Goal: Complete application form: Complete application form

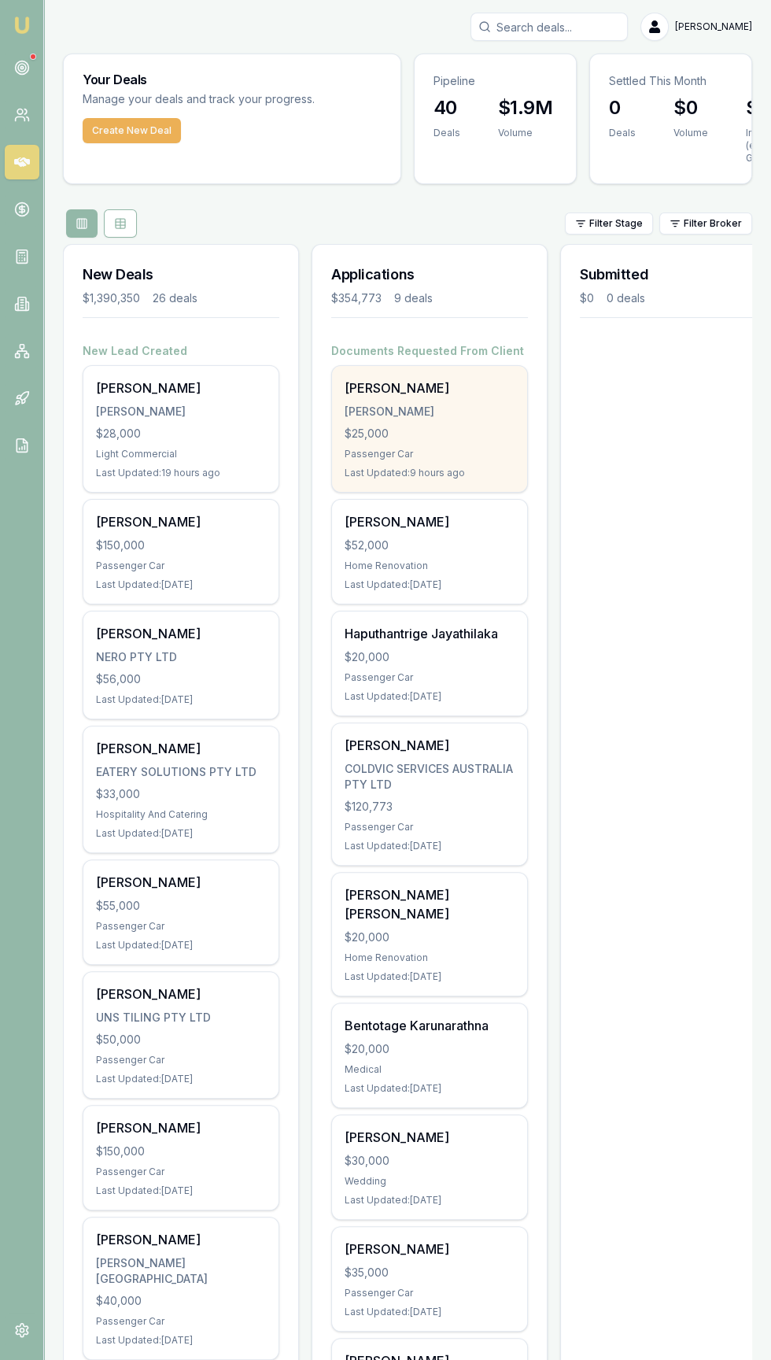
click at [395, 441] on div "$25,000" at bounding box center [430, 434] width 170 height 16
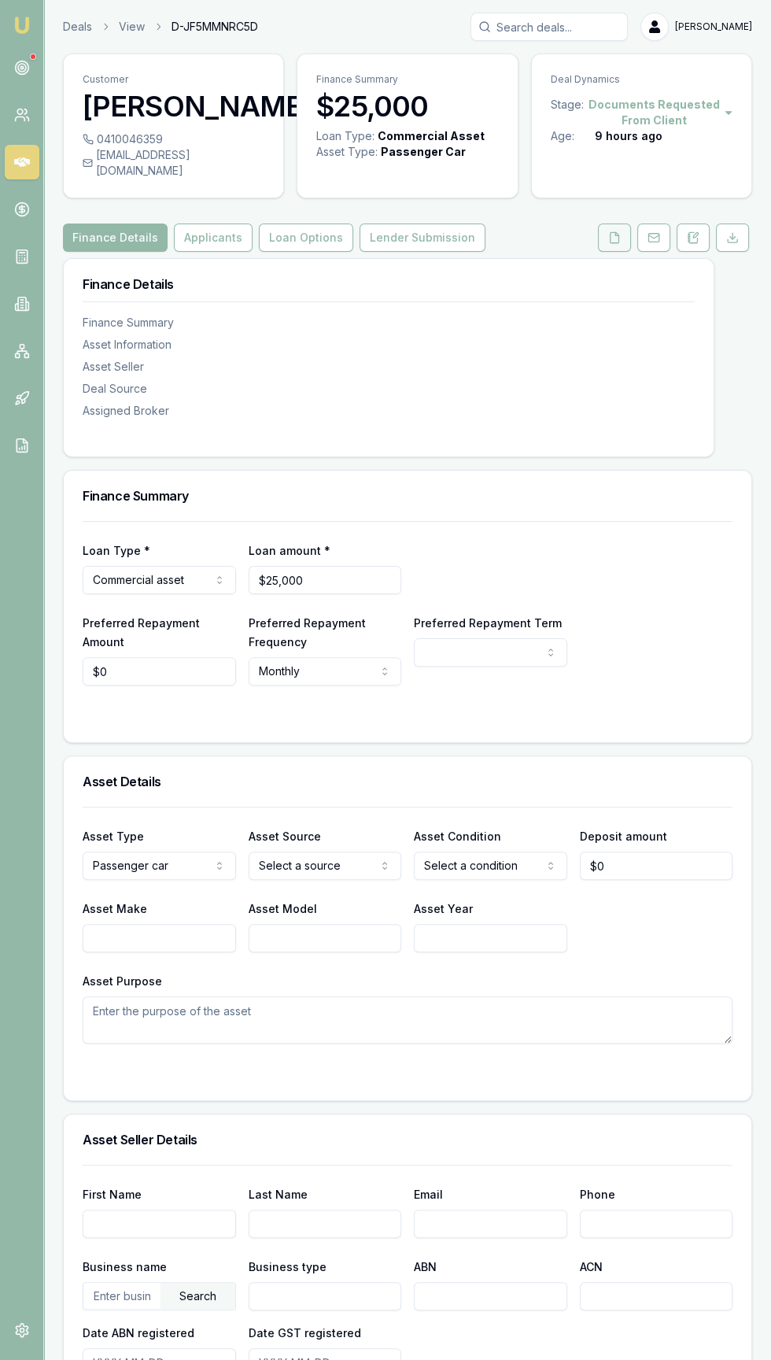
click at [615, 244] on icon at bounding box center [615, 237] width 13 height 13
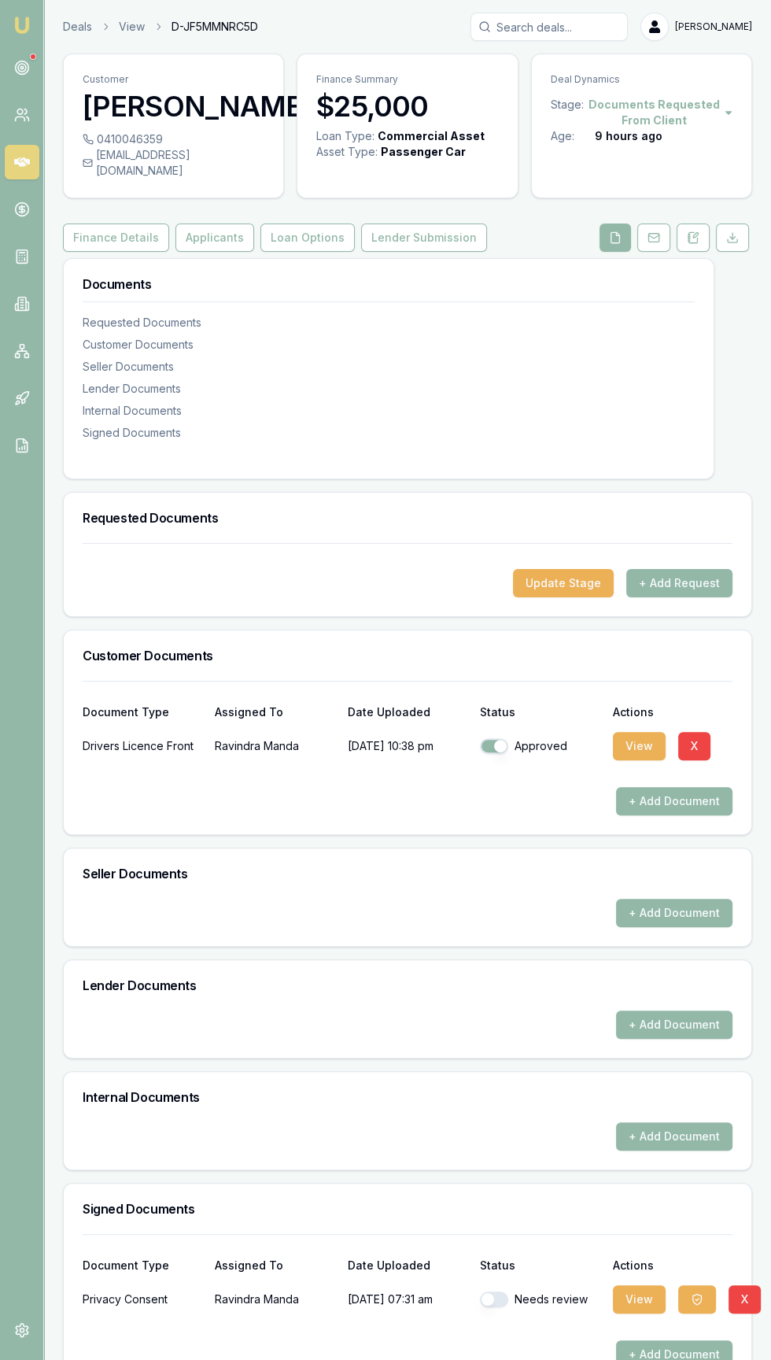
click at [494, 1308] on button "button" at bounding box center [494, 1300] width 28 height 16
checkbox input "true"
click at [189, 252] on button "Applicants" at bounding box center [215, 238] width 79 height 28
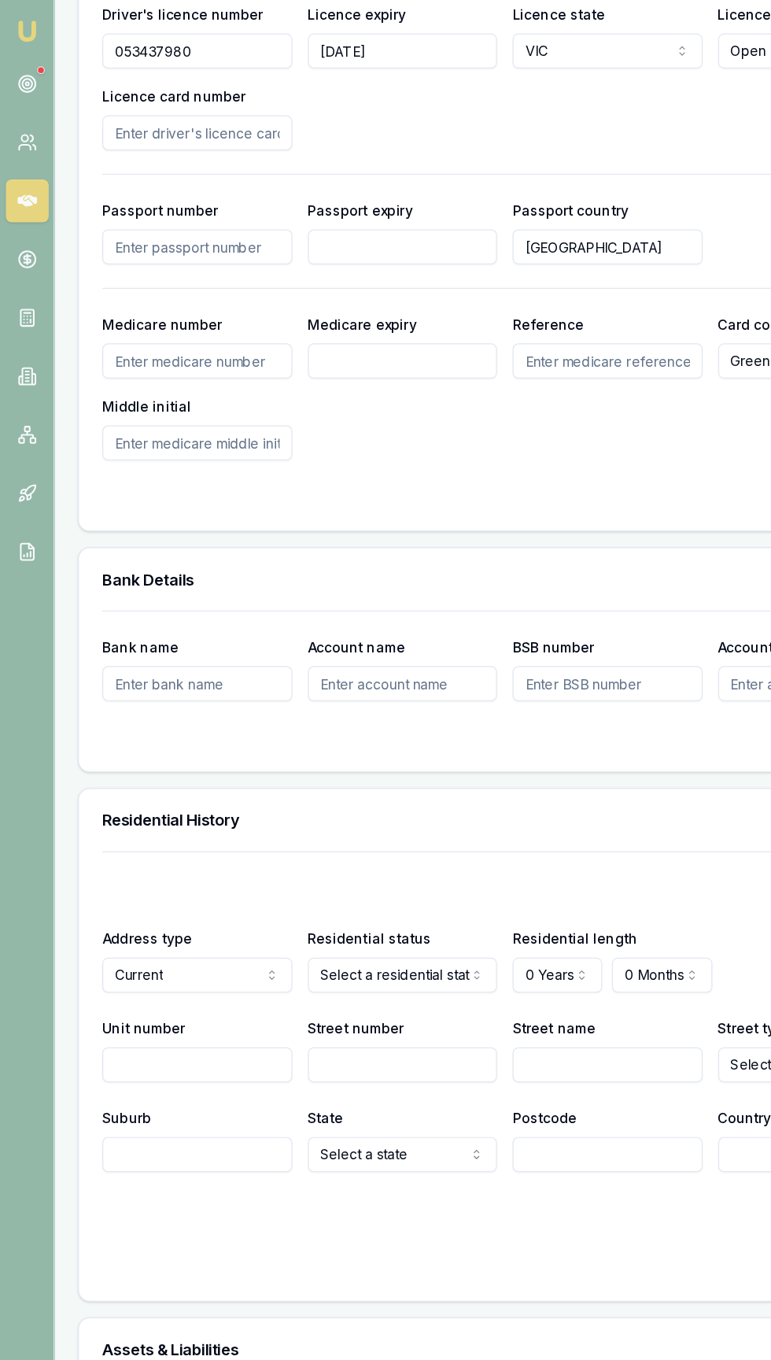
scroll to position [1297, 0]
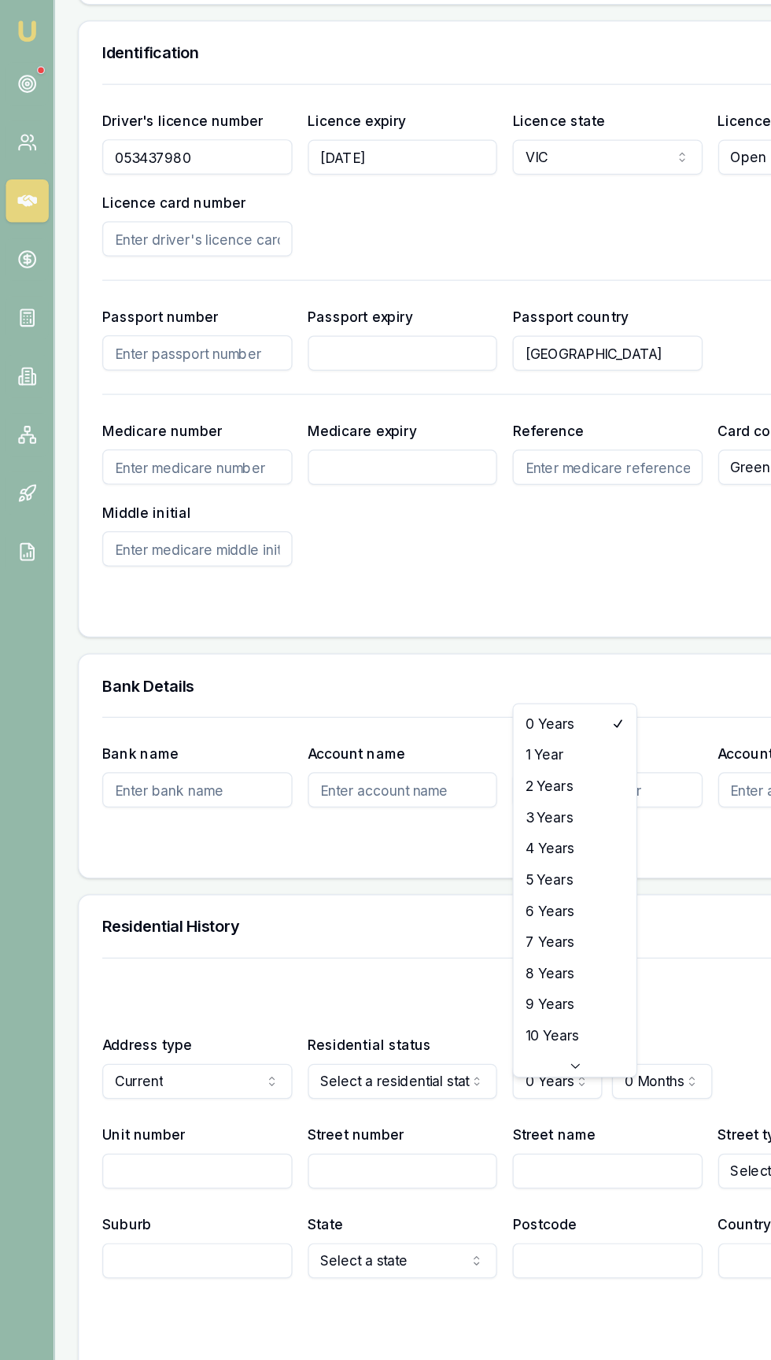
select select "8"
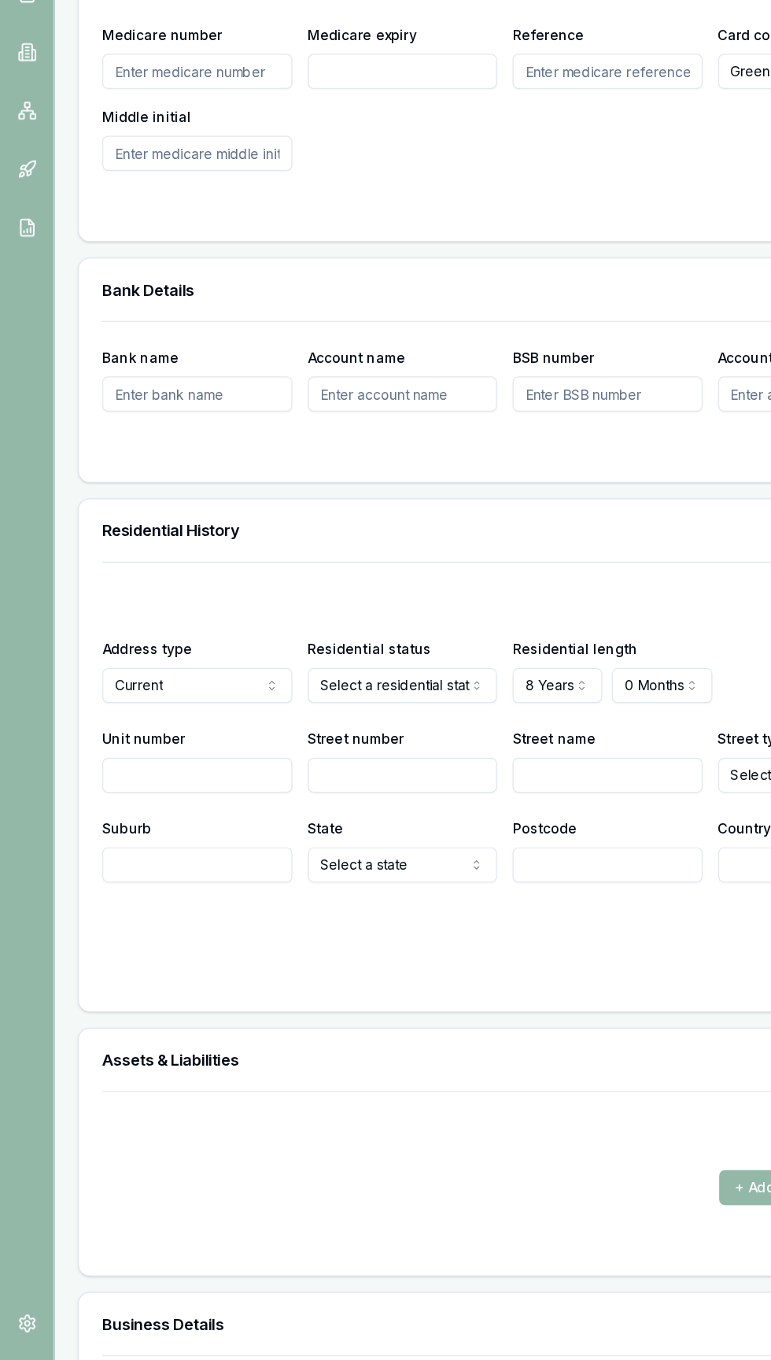
scroll to position [1356, 0]
select select "BOARDER"
click at [268, 971] on button "Select a state" at bounding box center [326, 959] width 154 height 28
click at [276, 901] on input "Street number" at bounding box center [326, 886] width 154 height 28
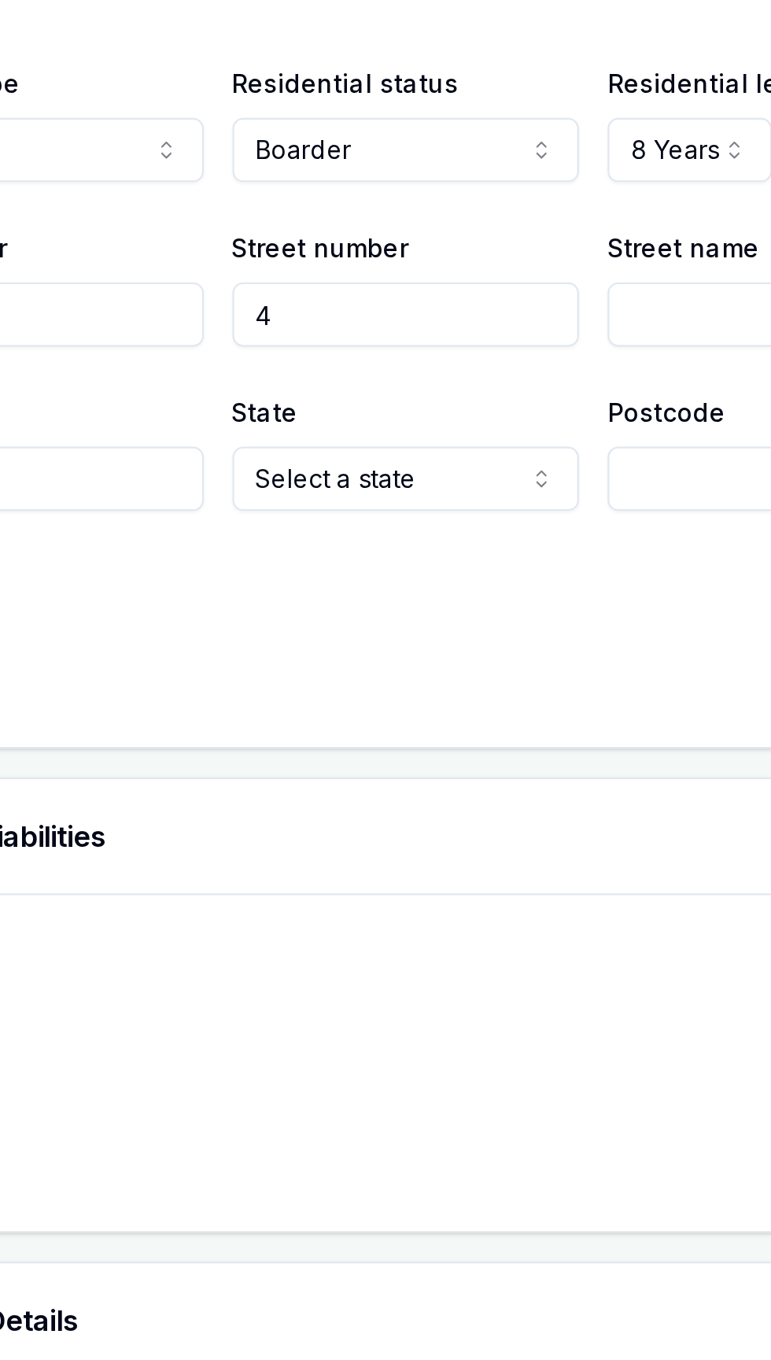
type input "4"
click at [443, 901] on input "Street name" at bounding box center [491, 886] width 154 height 28
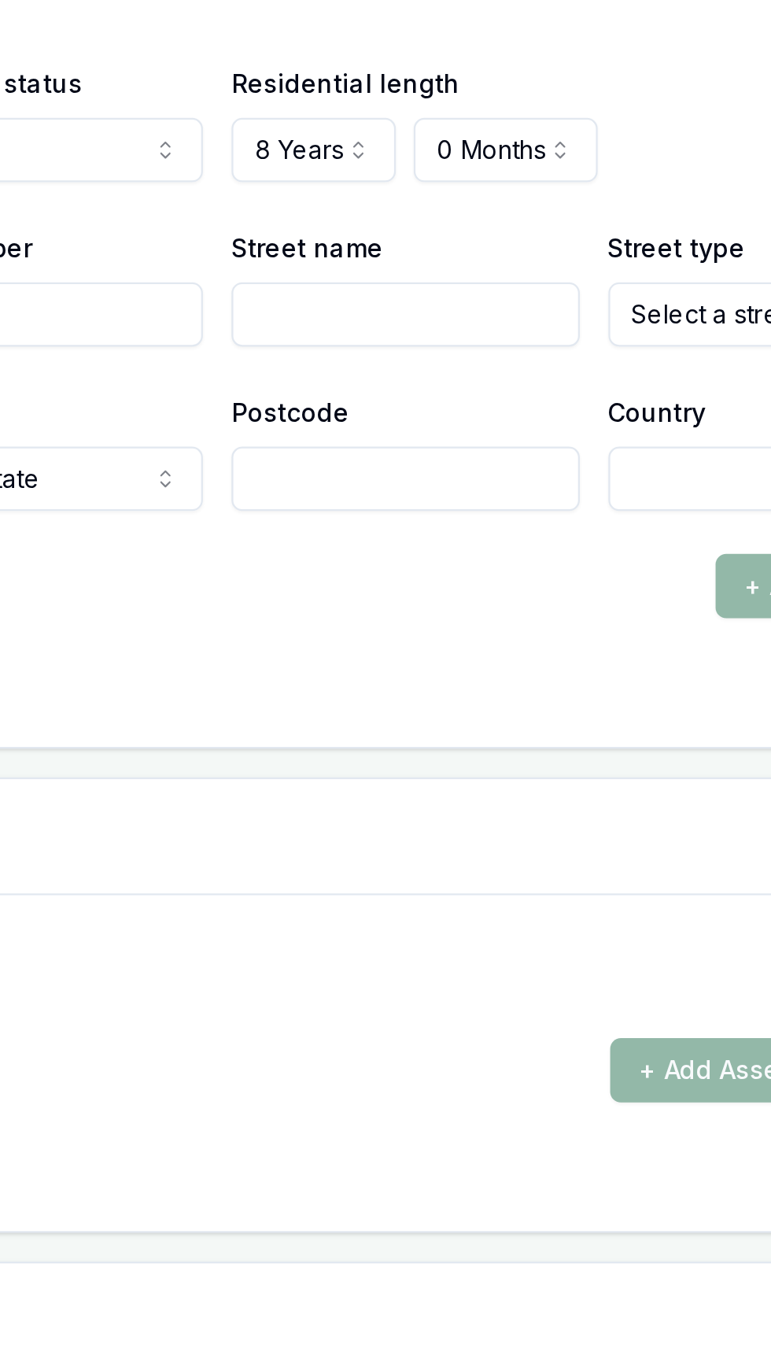
click at [449, 901] on input "Street name" at bounding box center [491, 886] width 154 height 28
type input "Linkage"
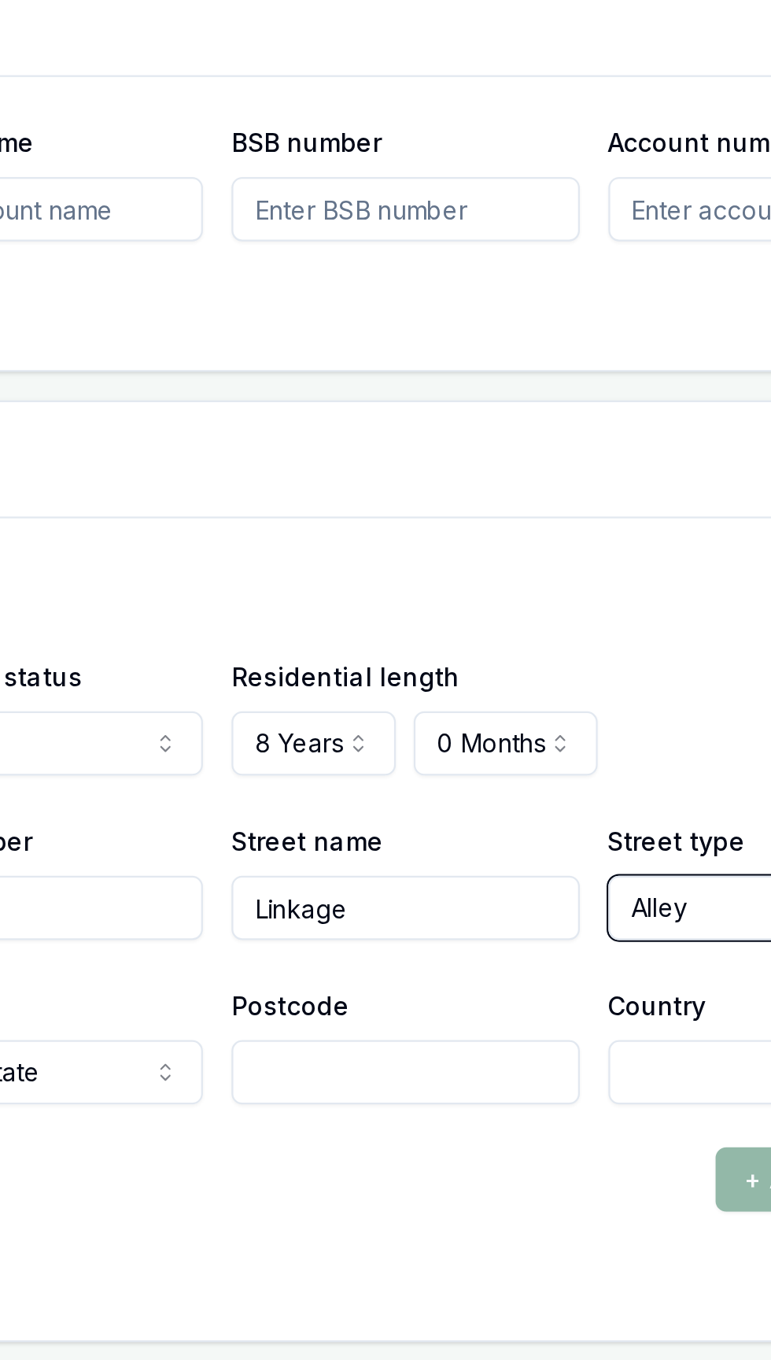
click at [610, 631] on div at bounding box center [408, 624] width 650 height 13
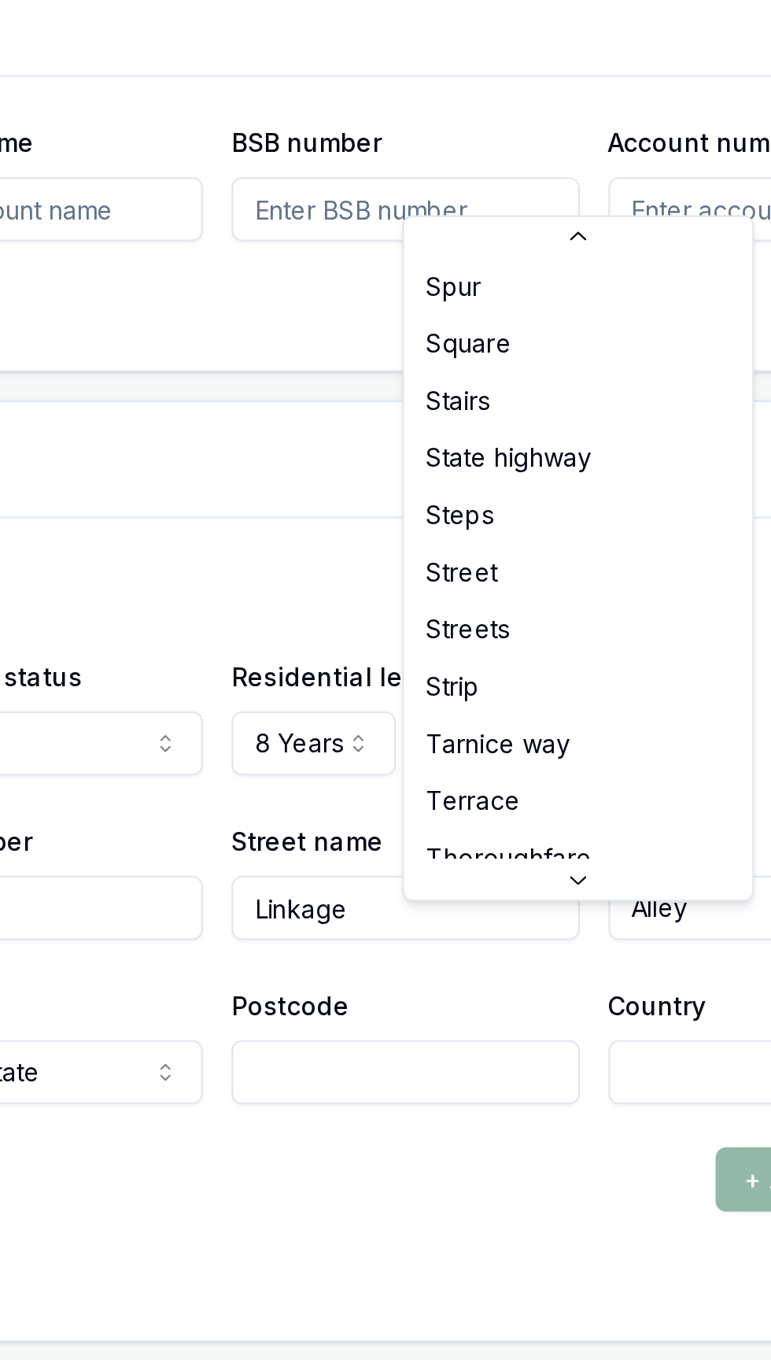
scroll to position [4181, 0]
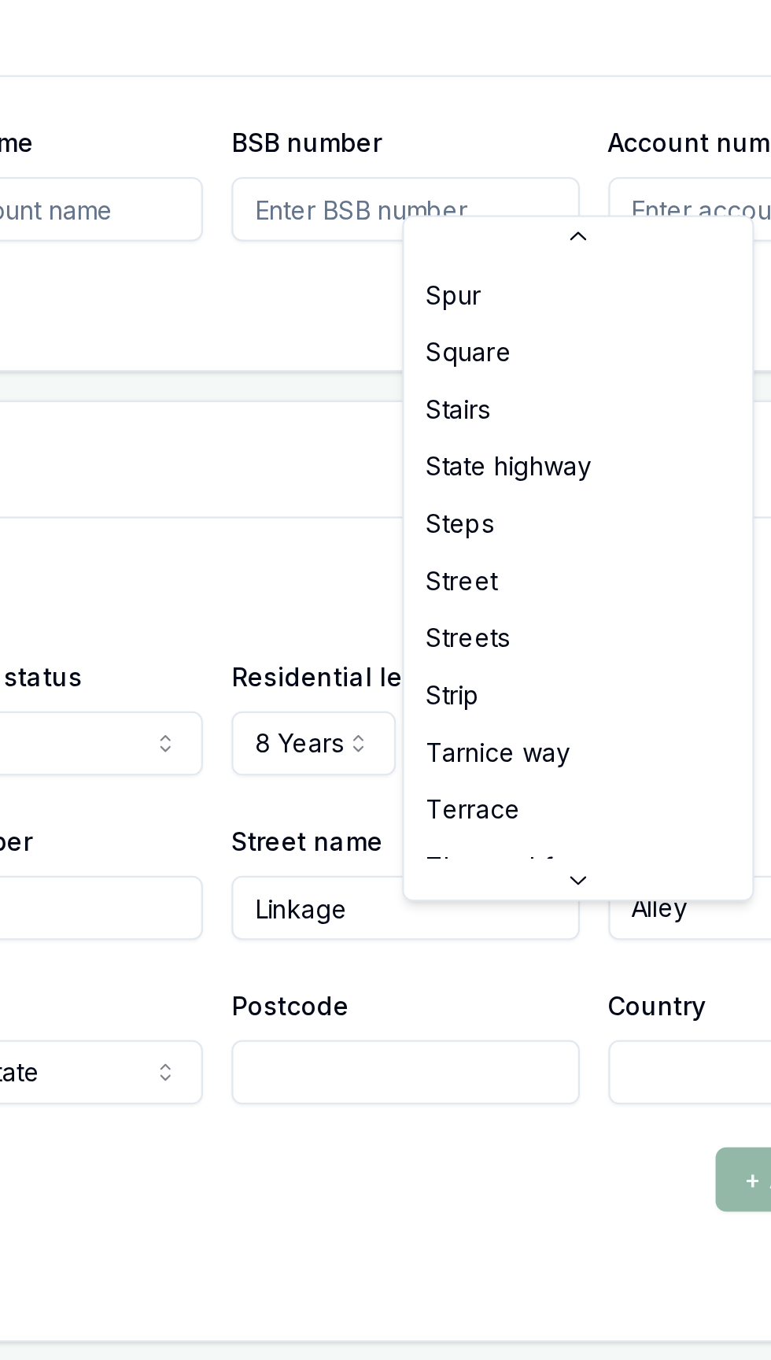
select select "Street"
click at [547, 749] on div "X" at bounding box center [408, 745] width 650 height 22
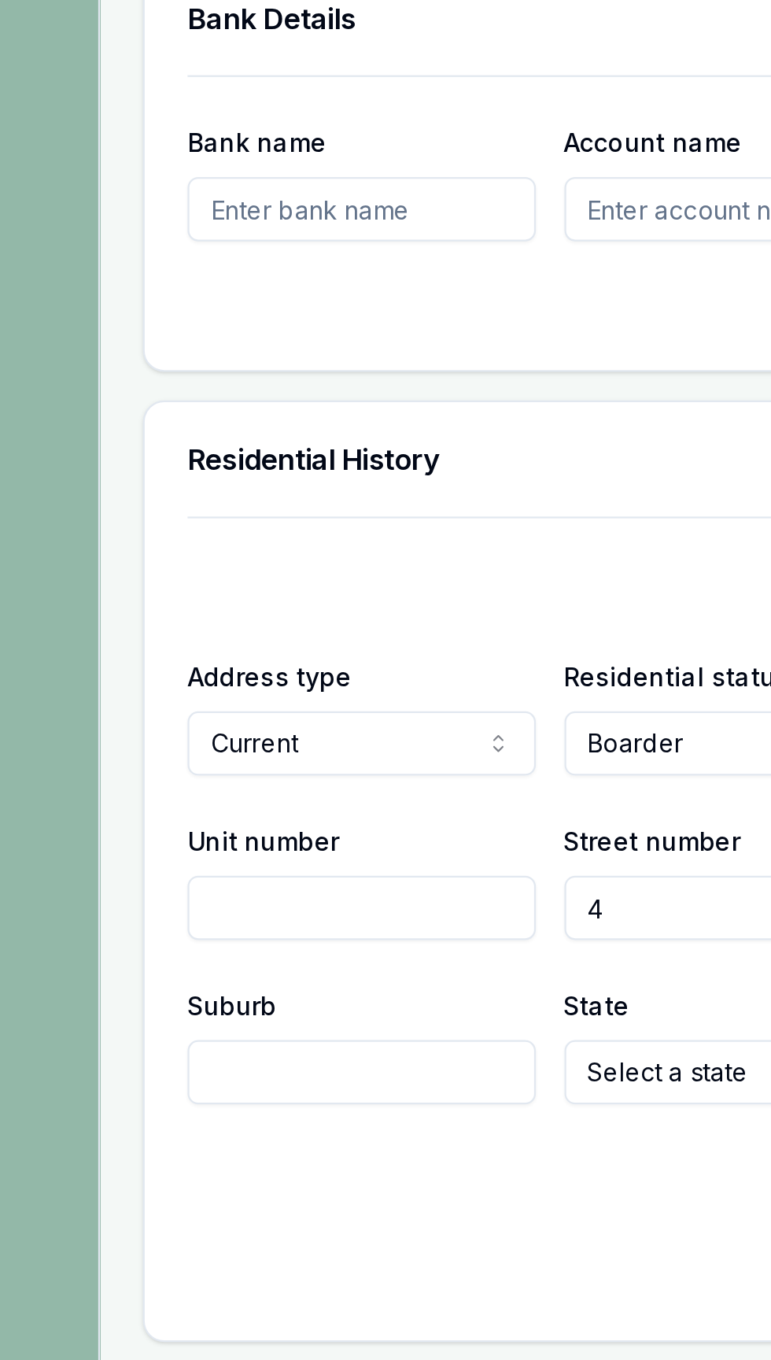
click at [176, 973] on input "Suburb" at bounding box center [160, 959] width 154 height 28
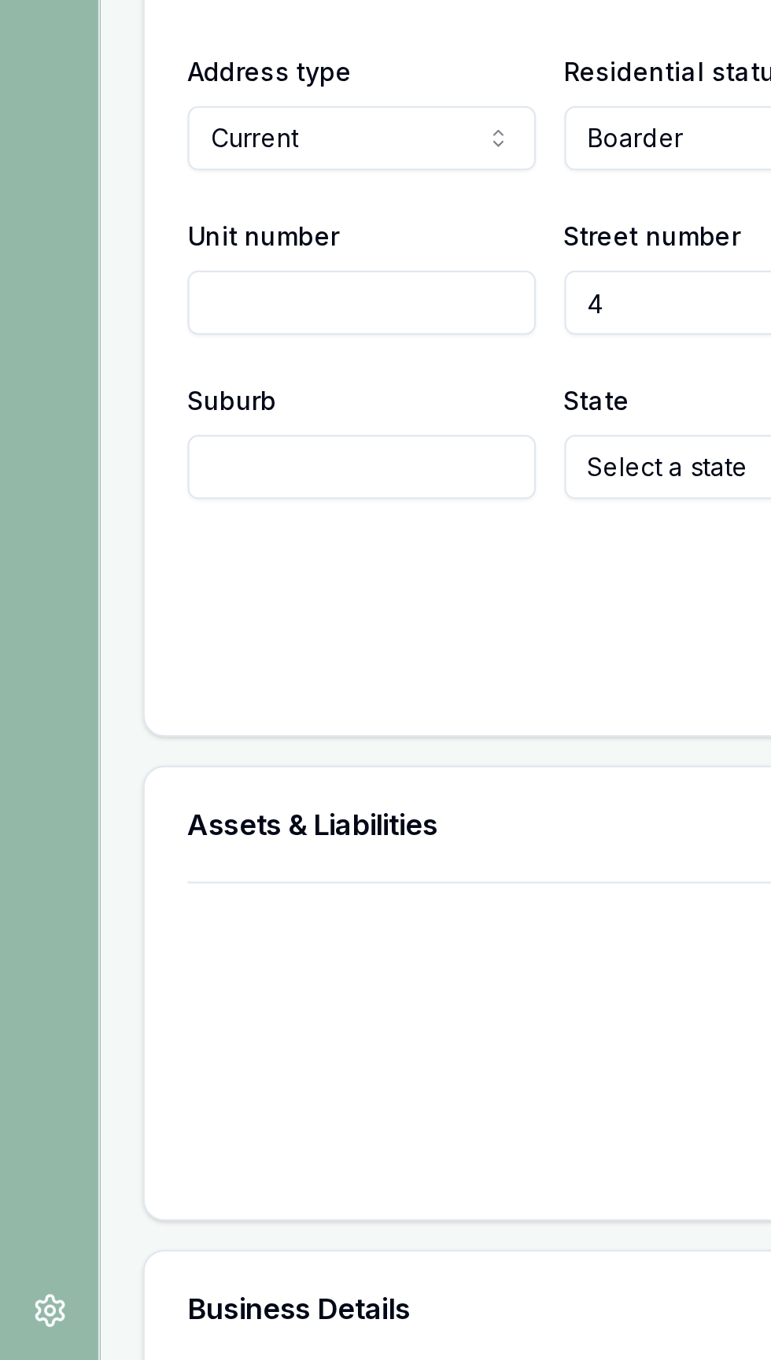
scroll to position [1356, 0]
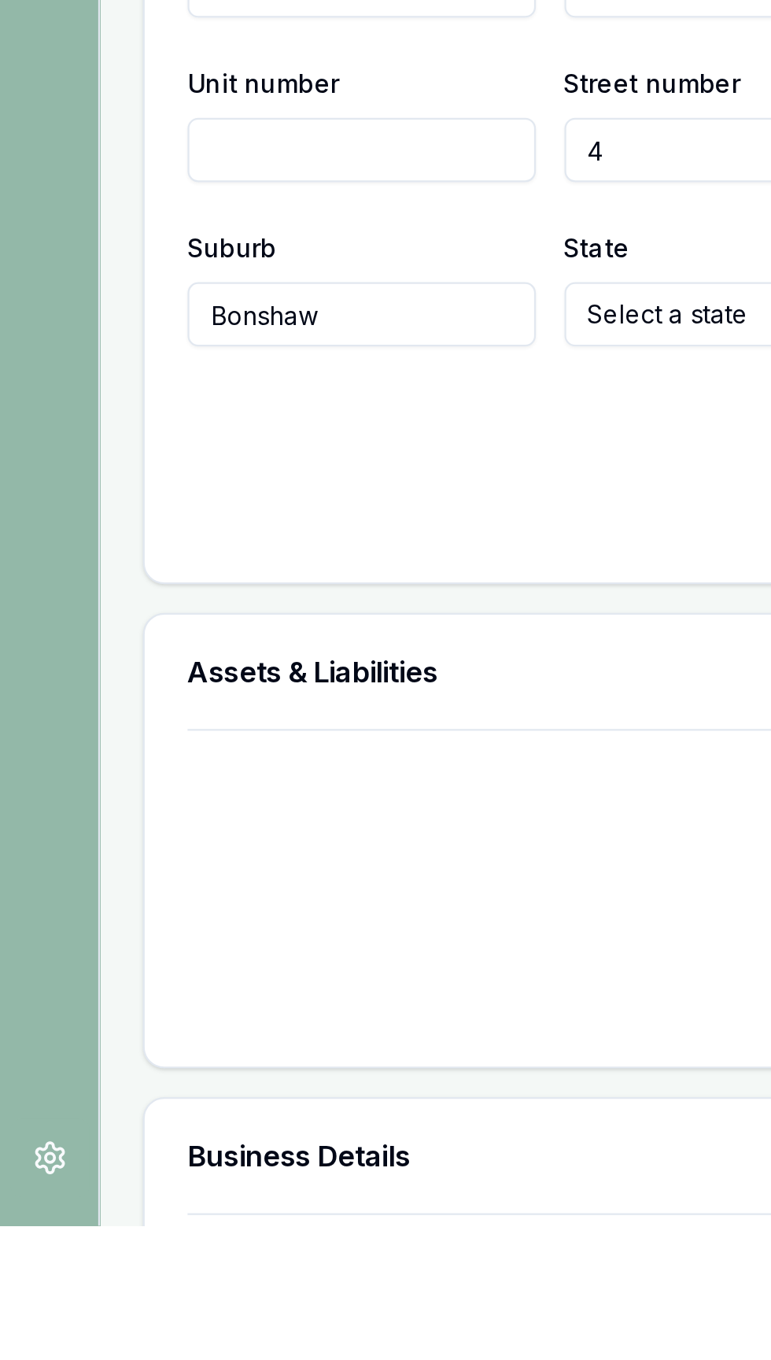
type input "Bonshaw"
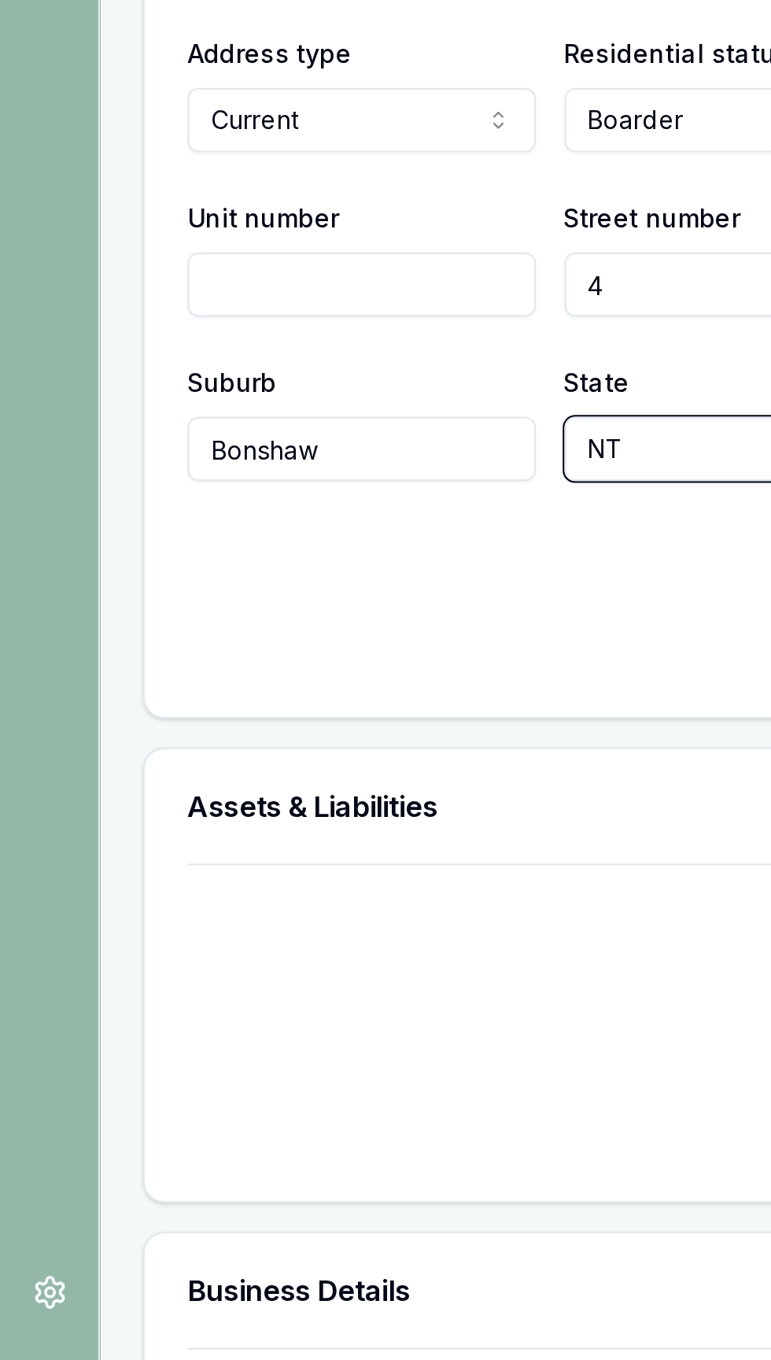
click at [277, 901] on input "4" at bounding box center [326, 886] width 154 height 28
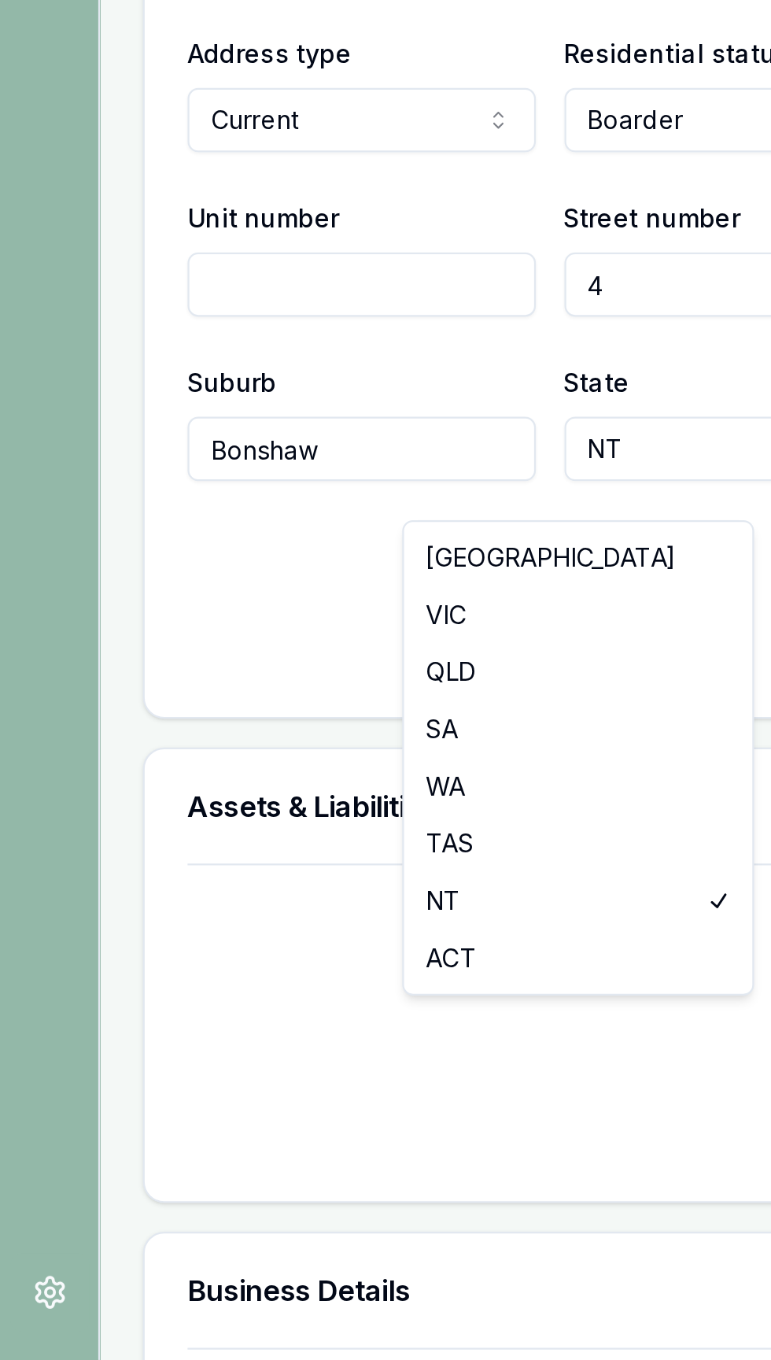
select select "VIC"
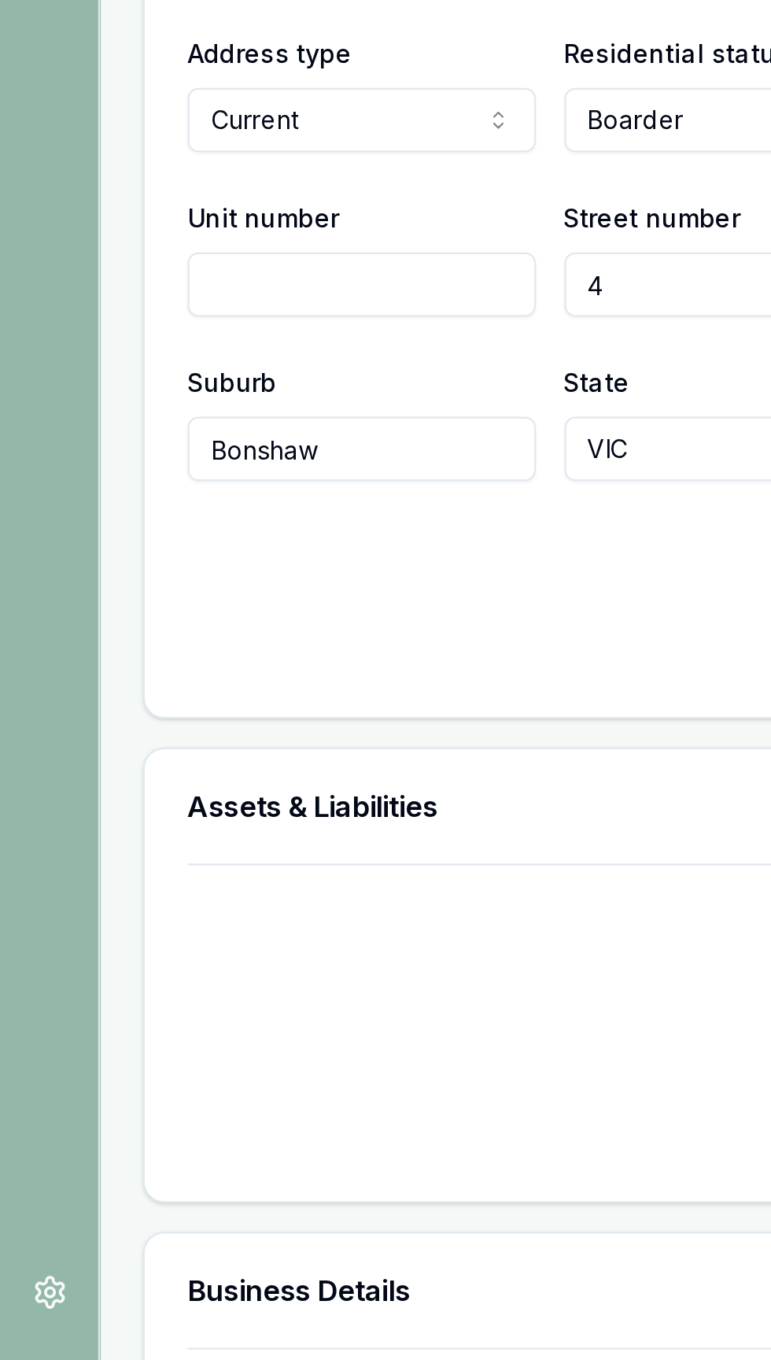
click at [264, 1020] on div "+ Add Address" at bounding box center [408, 1006] width 650 height 28
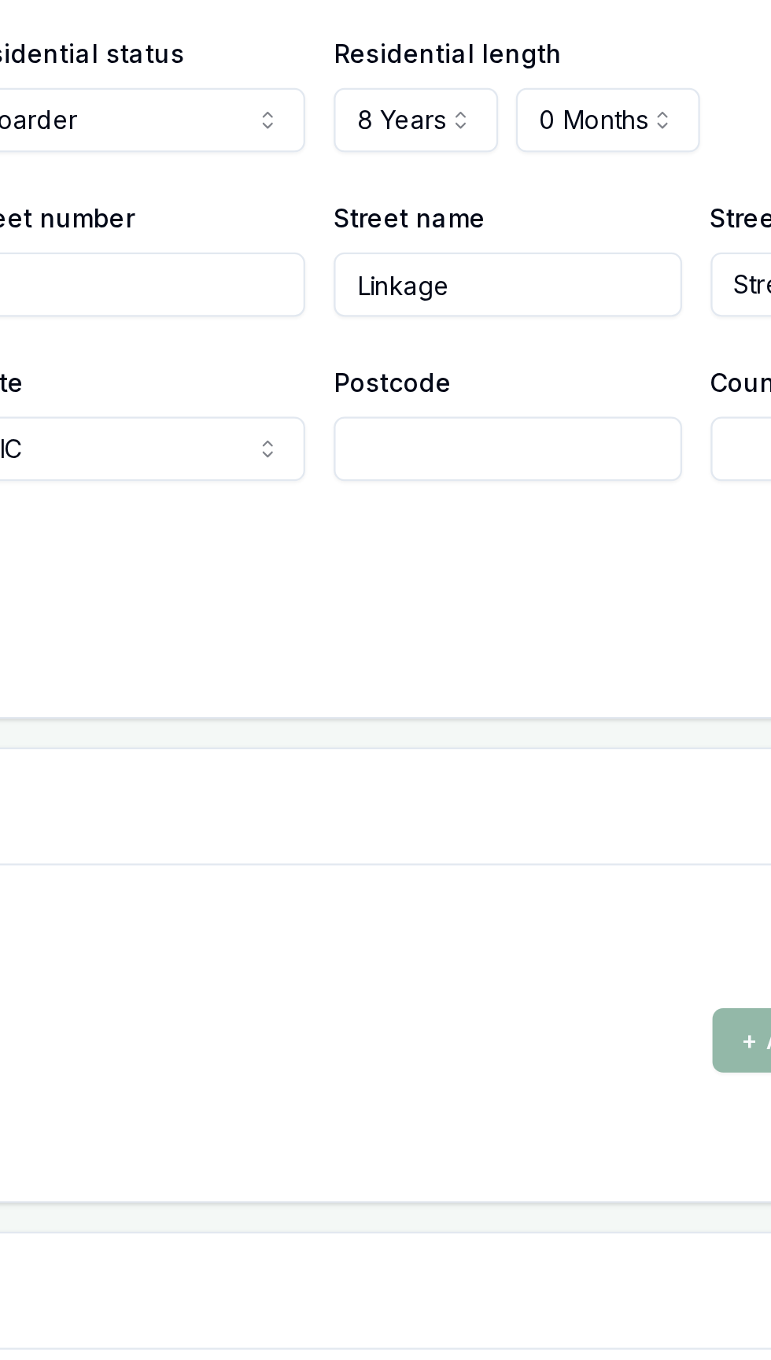
click at [474, 973] on input "Postcode" at bounding box center [491, 959] width 154 height 28
type input "3352"
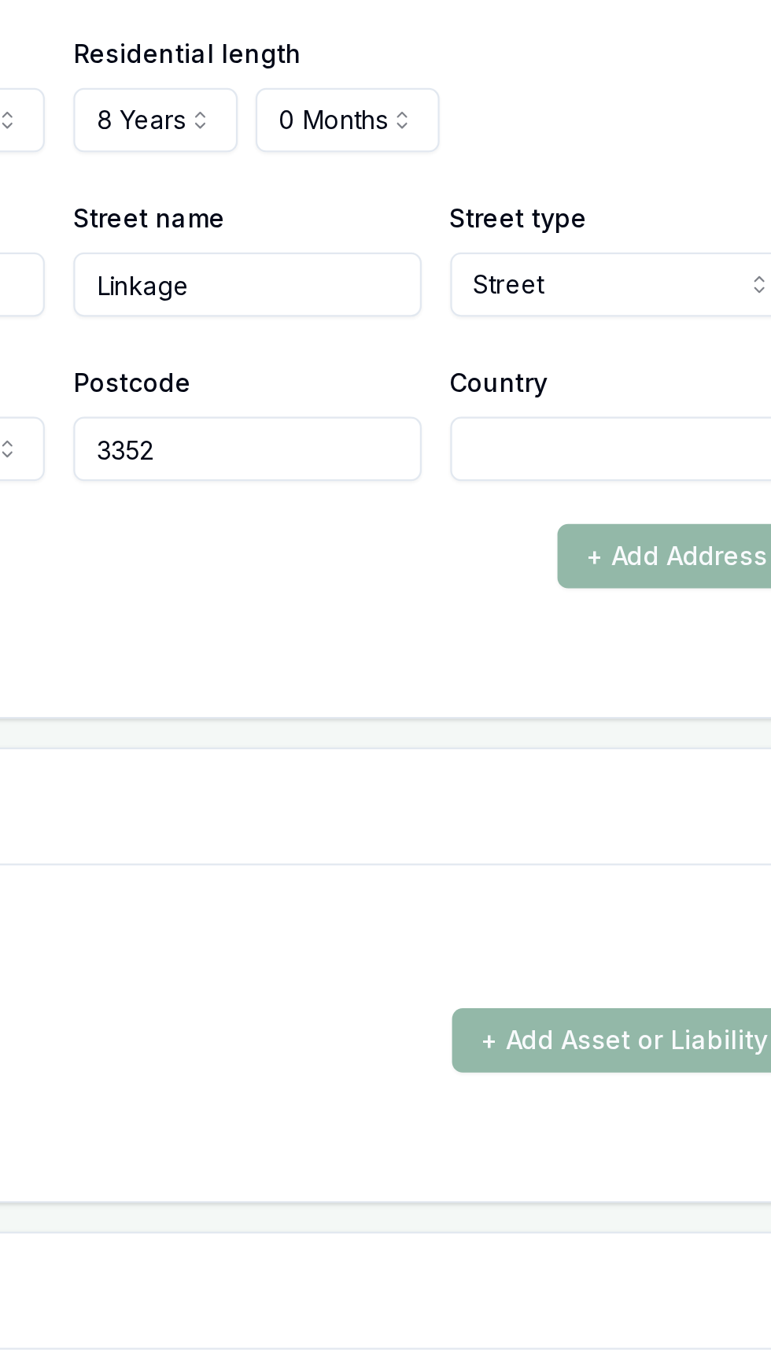
click at [614, 973] on input "Country" at bounding box center [657, 959] width 154 height 28
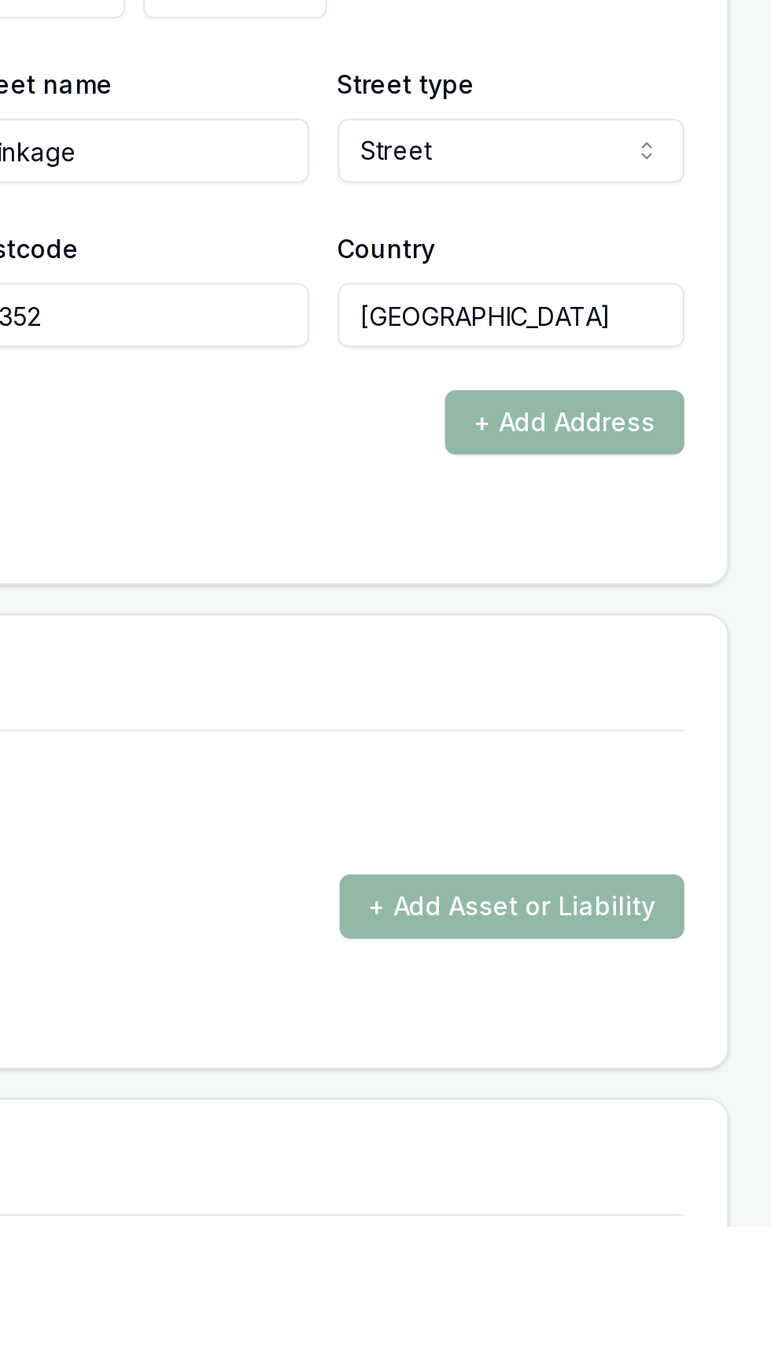
type input "Australia"
click at [481, 1020] on div "+ Add Address" at bounding box center [408, 1006] width 650 height 28
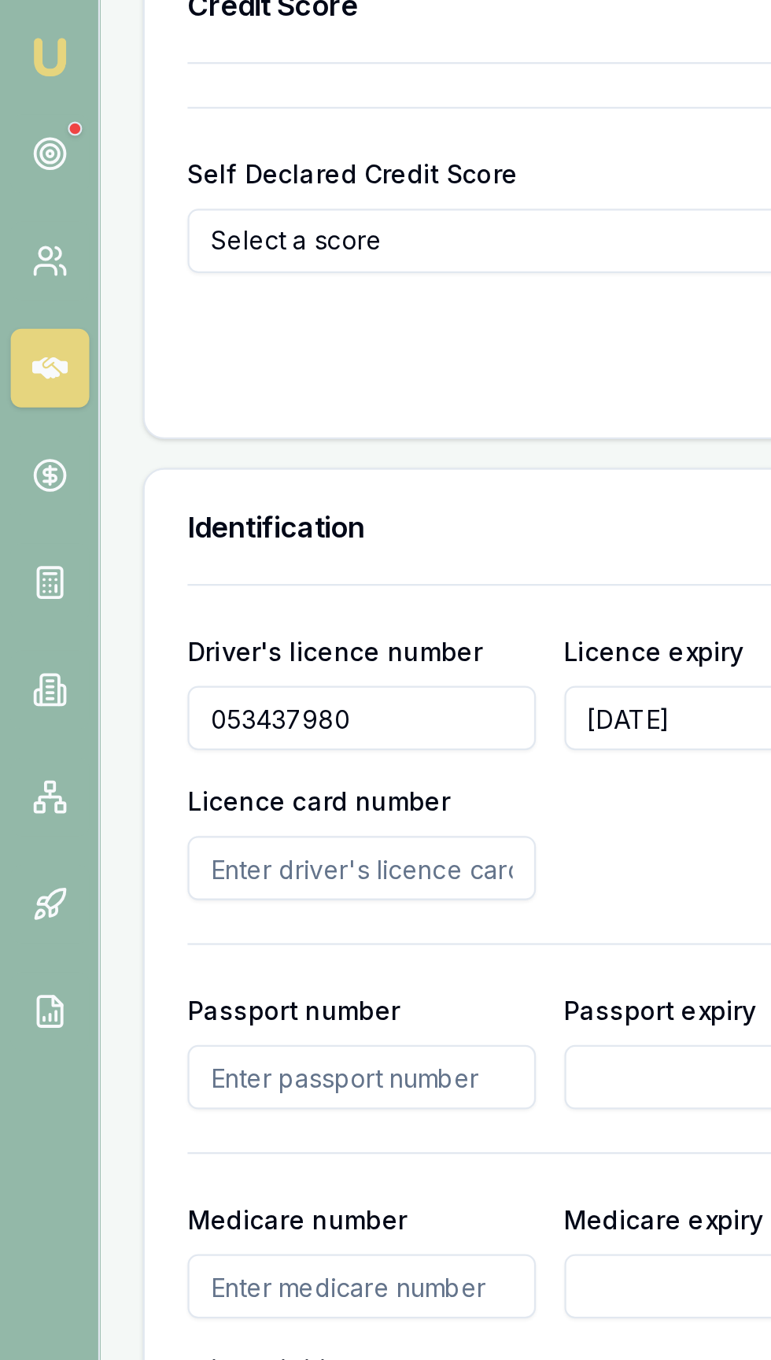
scroll to position [1049, 0]
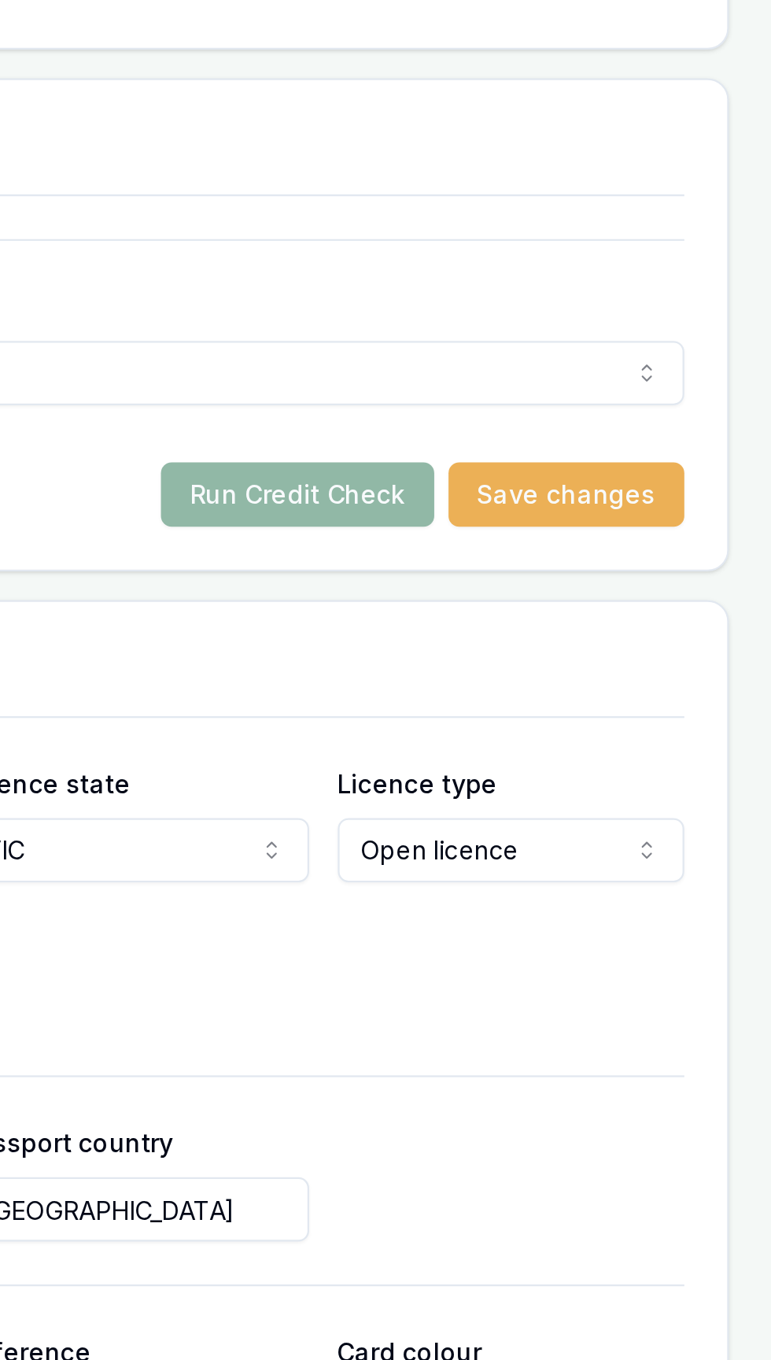
click at [524, 232] on button "Run Credit Check" at bounding box center [562, 218] width 120 height 28
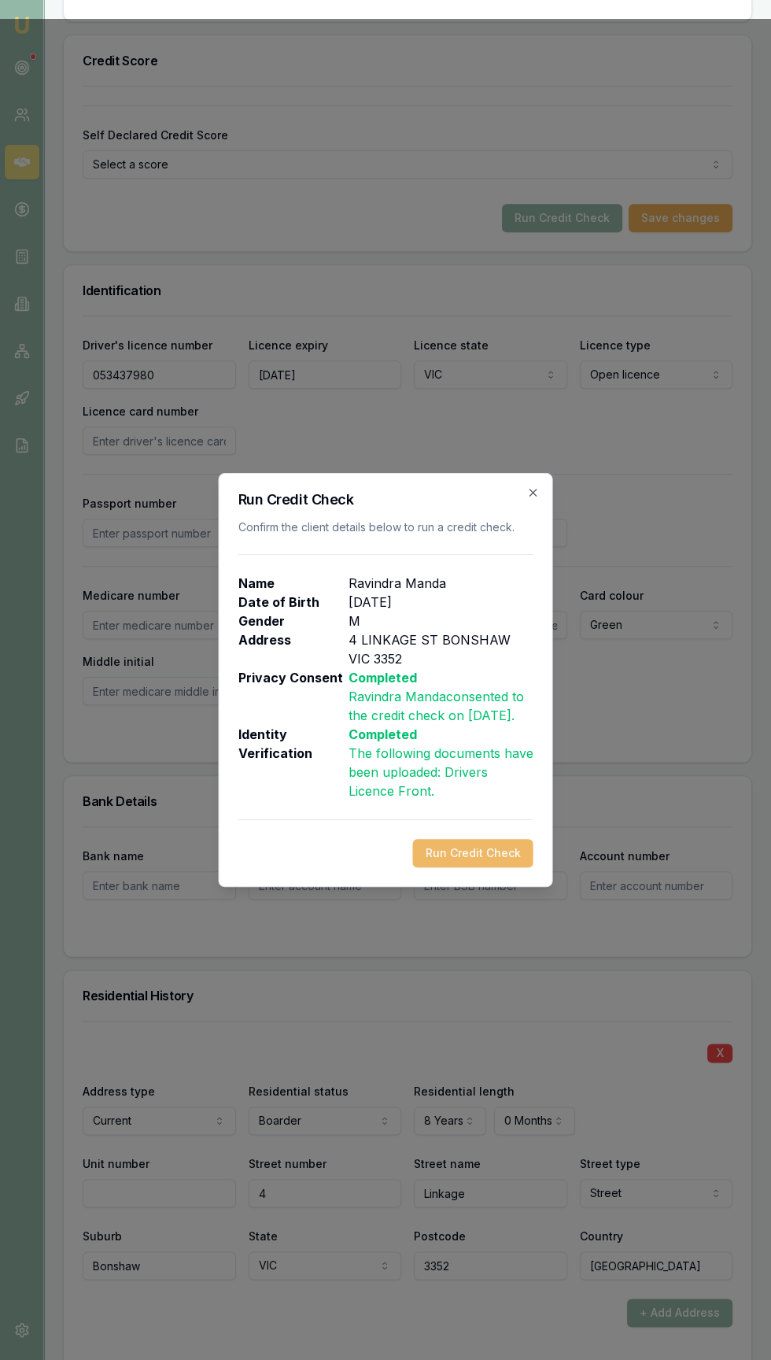
click at [490, 863] on button "Run Credit Check" at bounding box center [473, 853] width 120 height 28
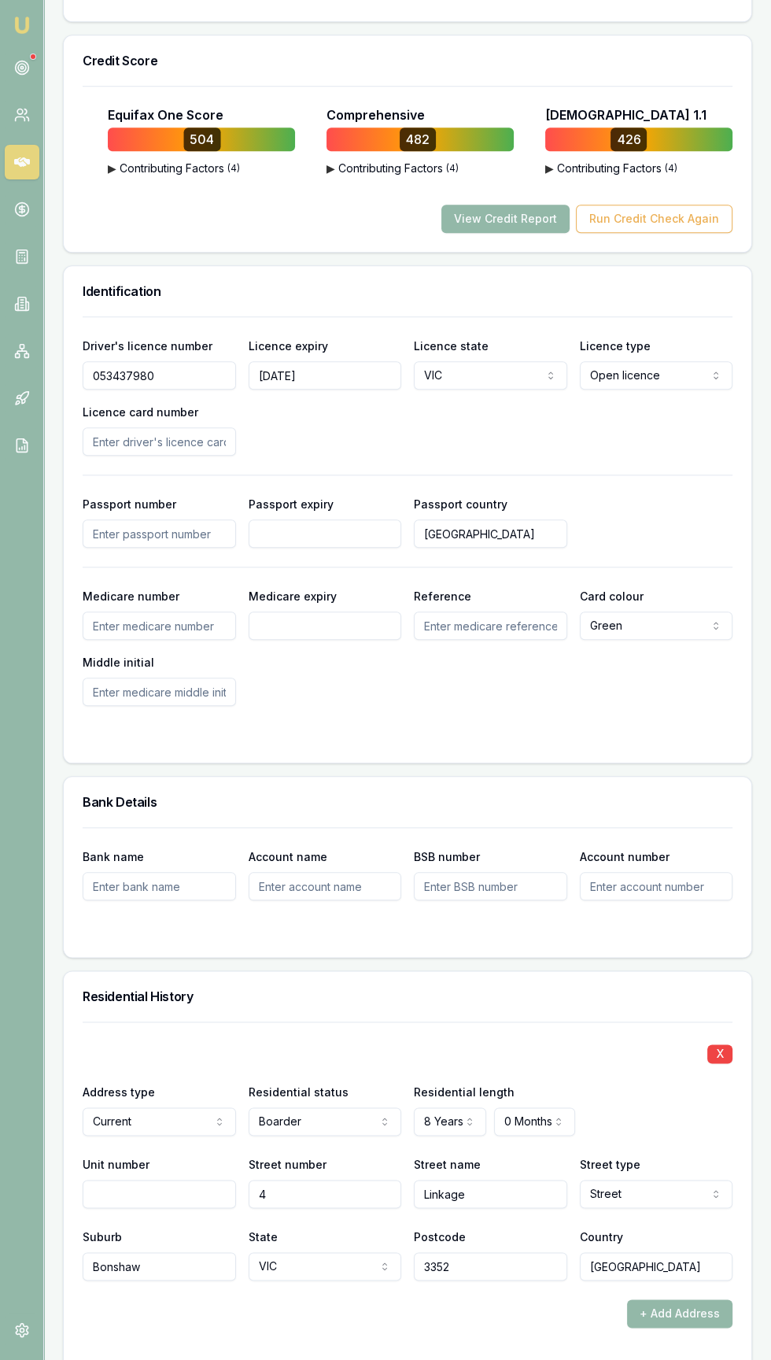
click at [460, 233] on button "View Credit Report" at bounding box center [506, 219] width 128 height 28
click at [480, 230] on button "View Credit Report" at bounding box center [506, 219] width 128 height 28
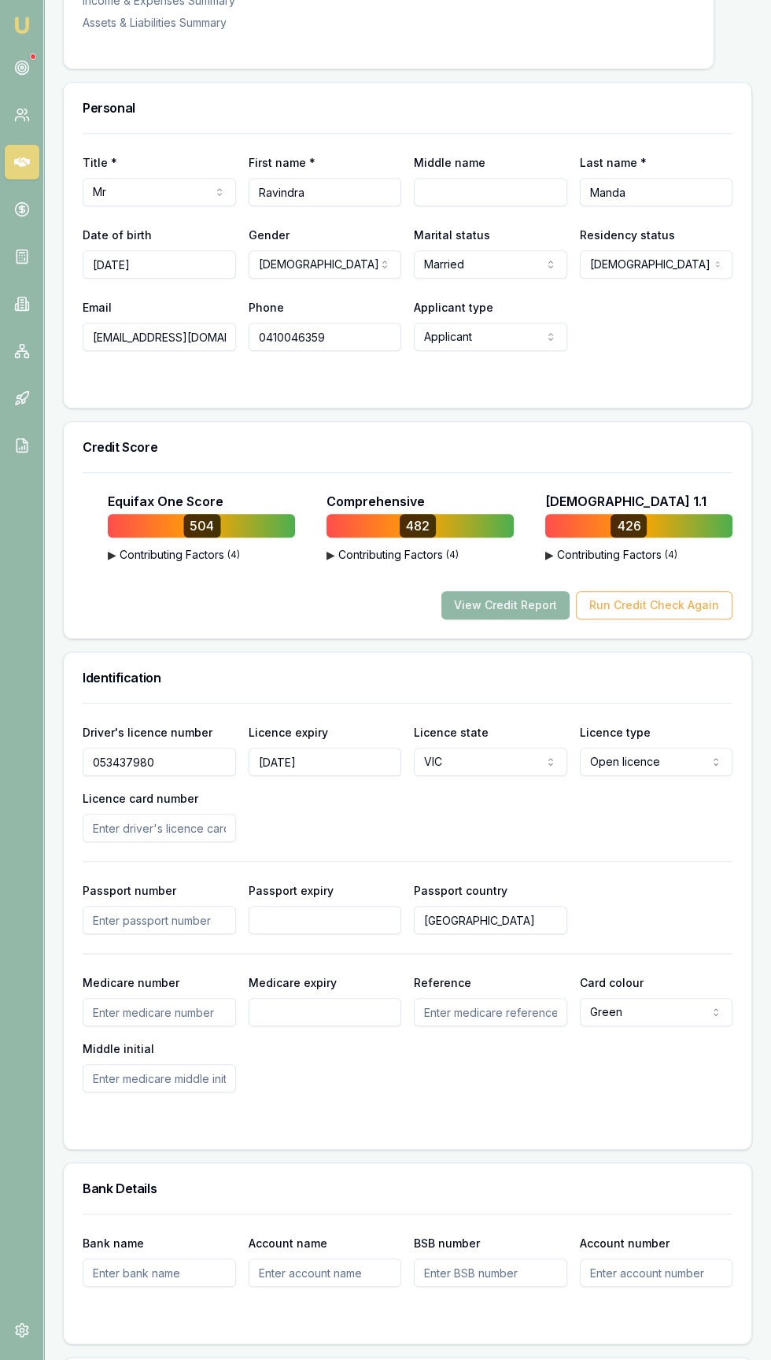
scroll to position [642, 0]
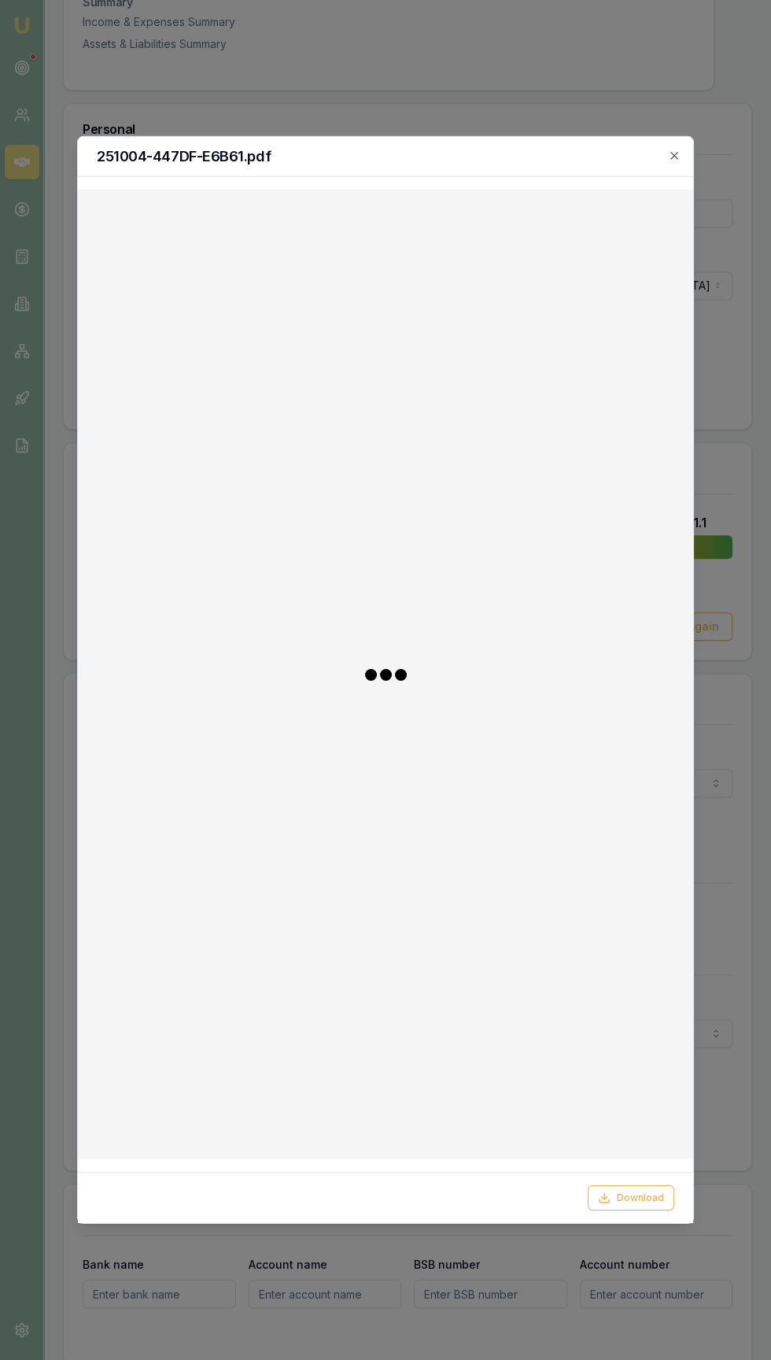
click at [515, 642] on div at bounding box center [386, 674] width 590 height 945
